Goal: Task Accomplishment & Management: Manage account settings

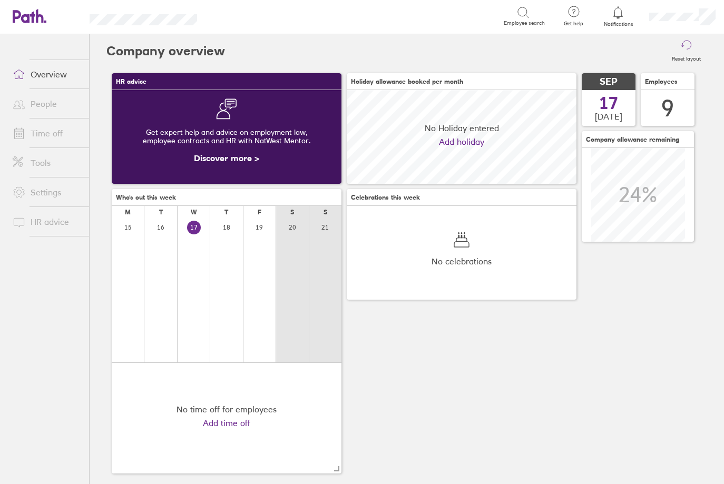
scroll to position [94, 230]
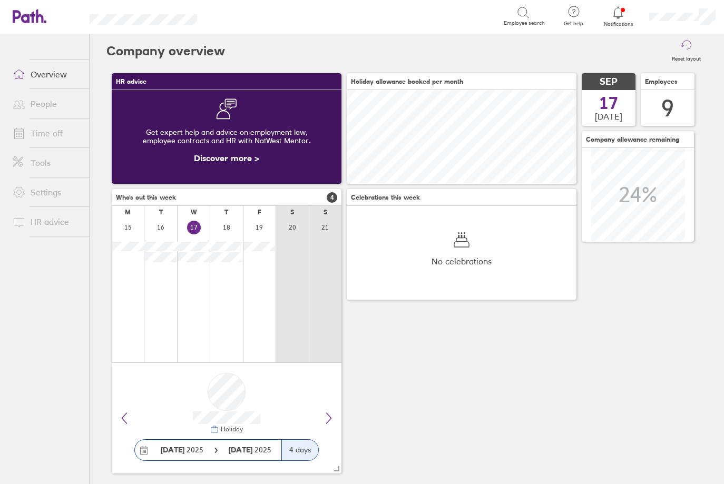
click at [623, 19] on div at bounding box center [618, 12] width 34 height 15
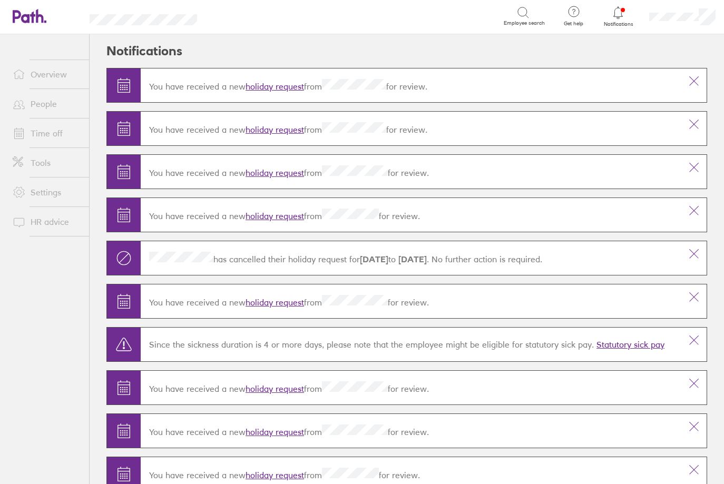
click at [42, 133] on link "Time off" at bounding box center [46, 133] width 85 height 21
